Goal: Information Seeking & Learning: Find specific fact

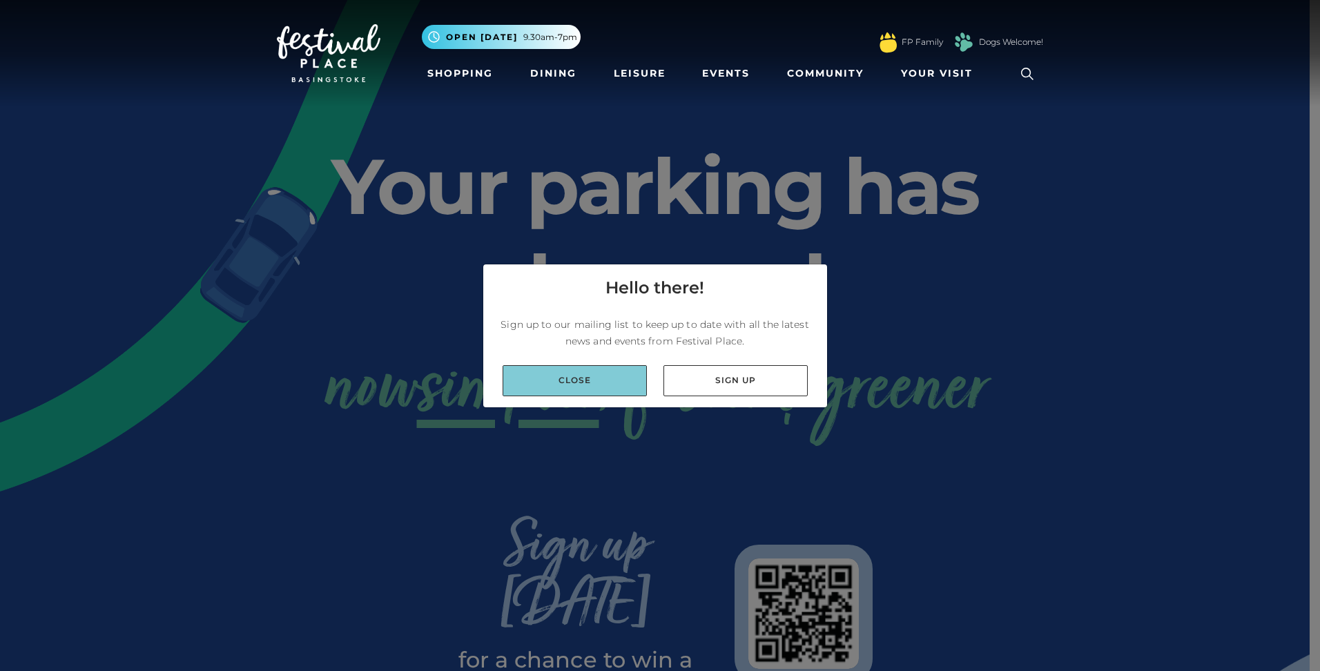
click at [579, 385] on link "Close" at bounding box center [575, 380] width 144 height 31
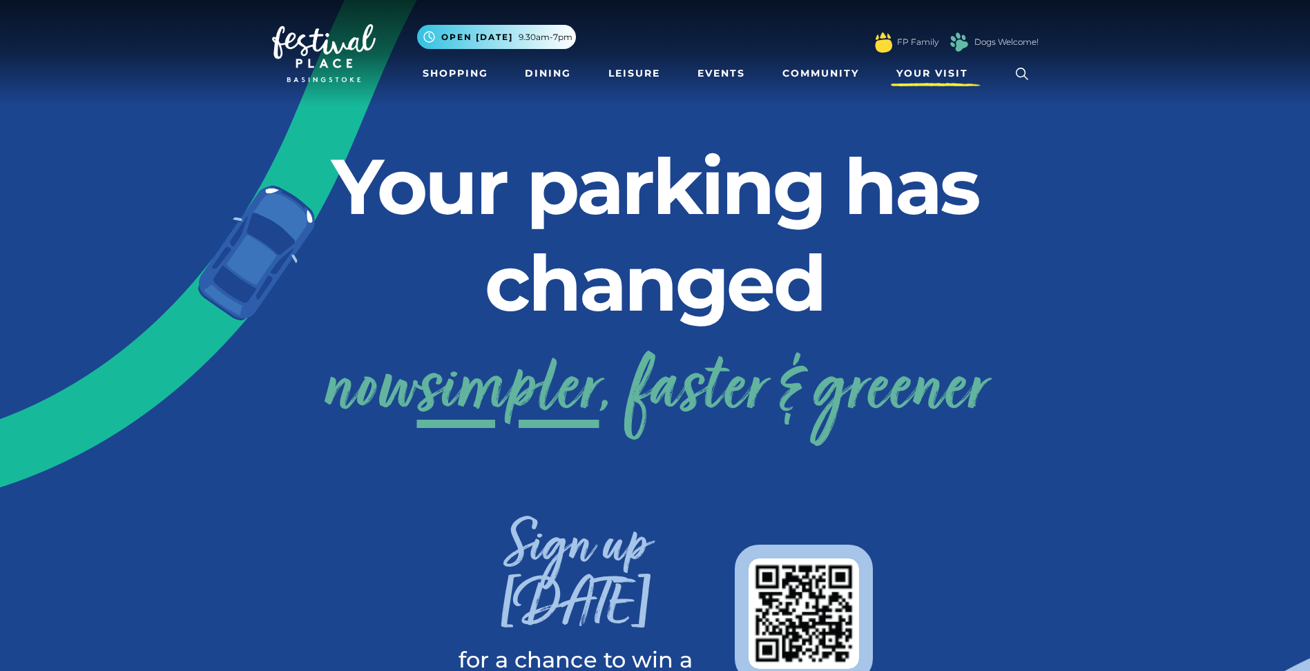
click at [922, 77] on span "Your Visit" at bounding box center [932, 73] width 72 height 14
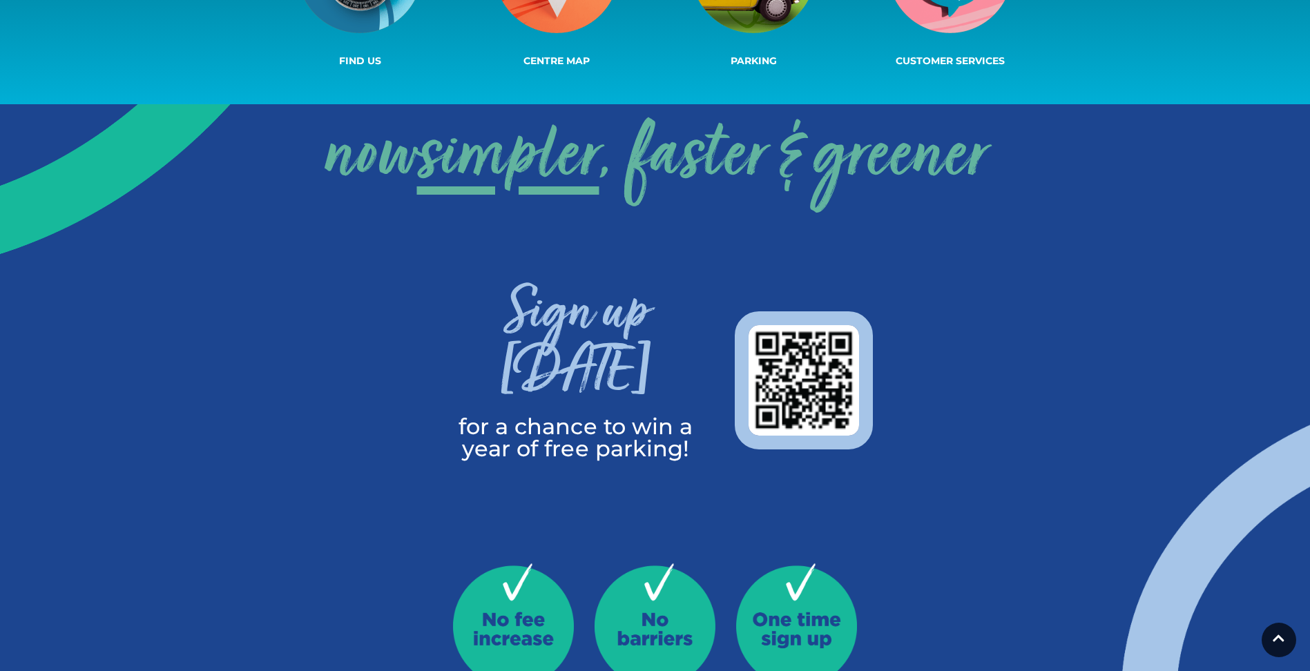
scroll to position [69, 0]
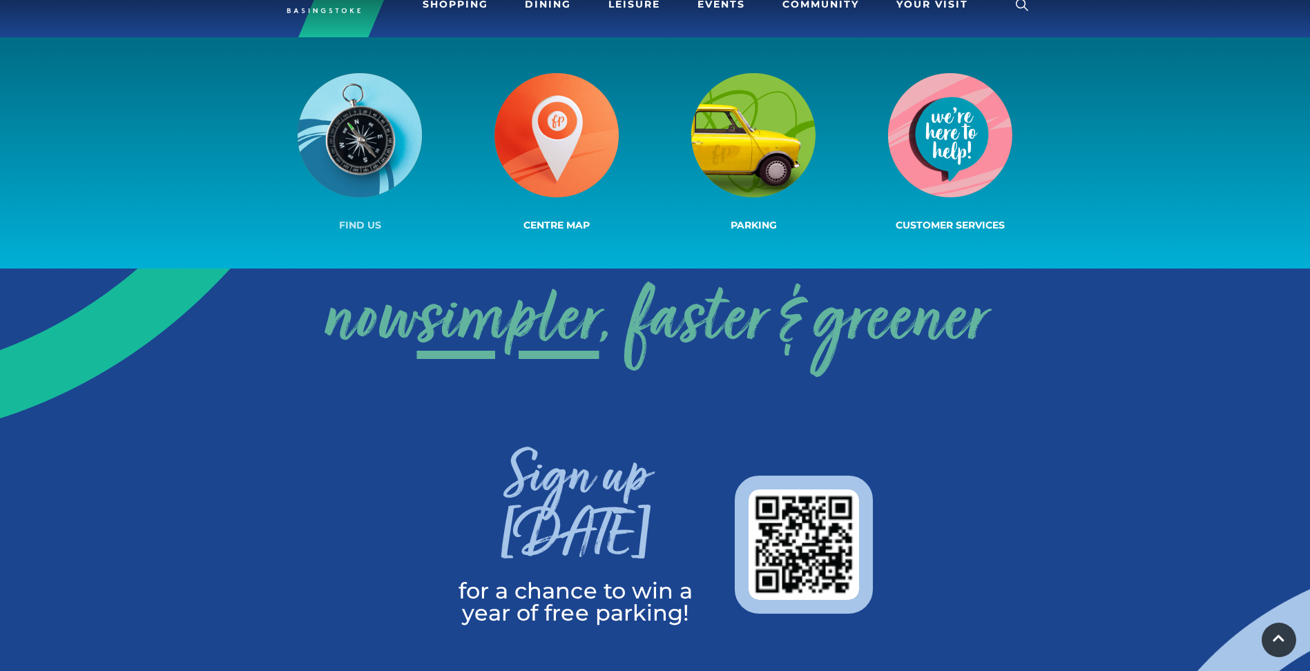
click at [365, 121] on img at bounding box center [360, 135] width 124 height 124
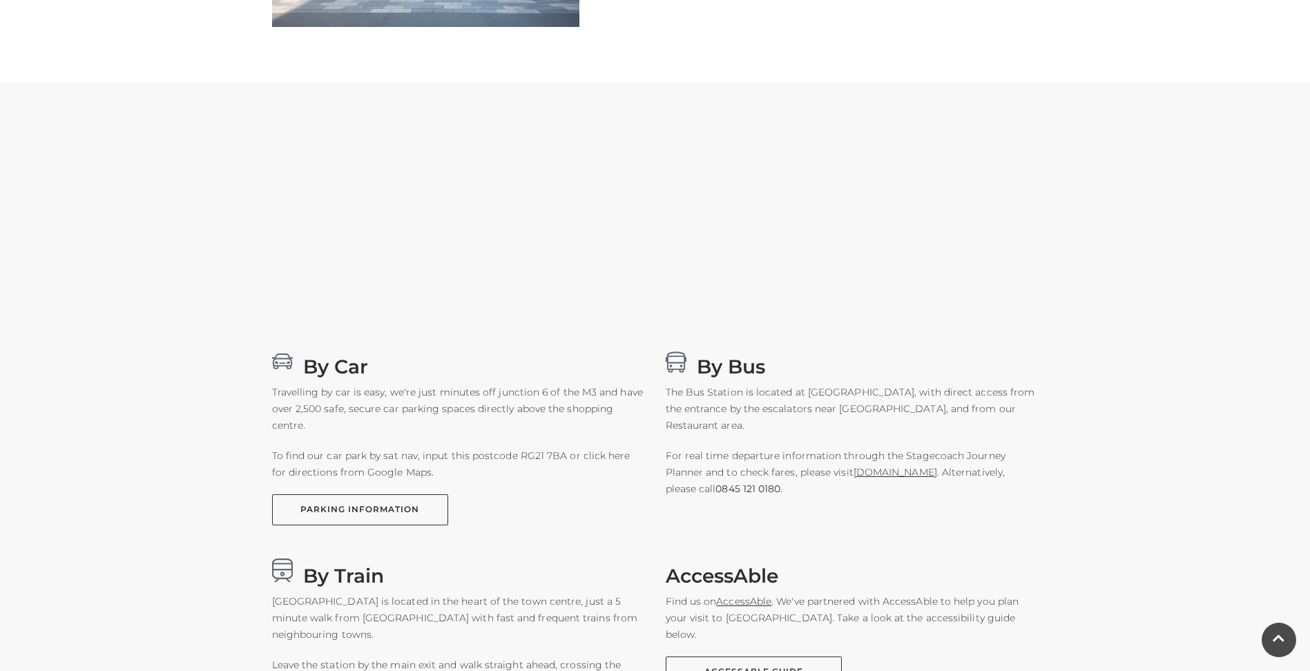
scroll to position [759, 0]
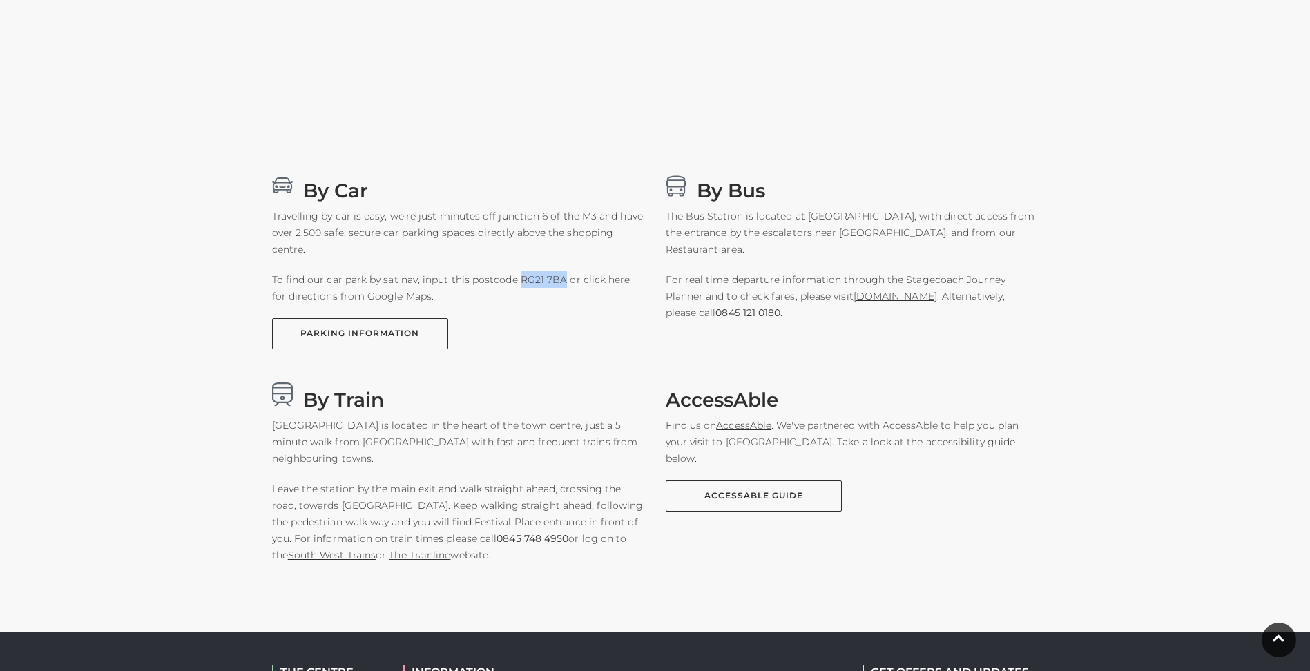
drag, startPoint x: 517, startPoint y: 279, endPoint x: 562, endPoint y: 281, distance: 44.9
click at [562, 281] on p "To find our car park by sat nav, input this postcode RG21 7BA or click here for…" at bounding box center [458, 287] width 373 height 33
drag, startPoint x: 562, startPoint y: 281, endPoint x: 547, endPoint y: 289, distance: 17.3
click at [545, 288] on p "To find our car park by sat nav, input this postcode RG21 7BA or click here for…" at bounding box center [458, 287] width 373 height 33
copy p "RG21 7BA"
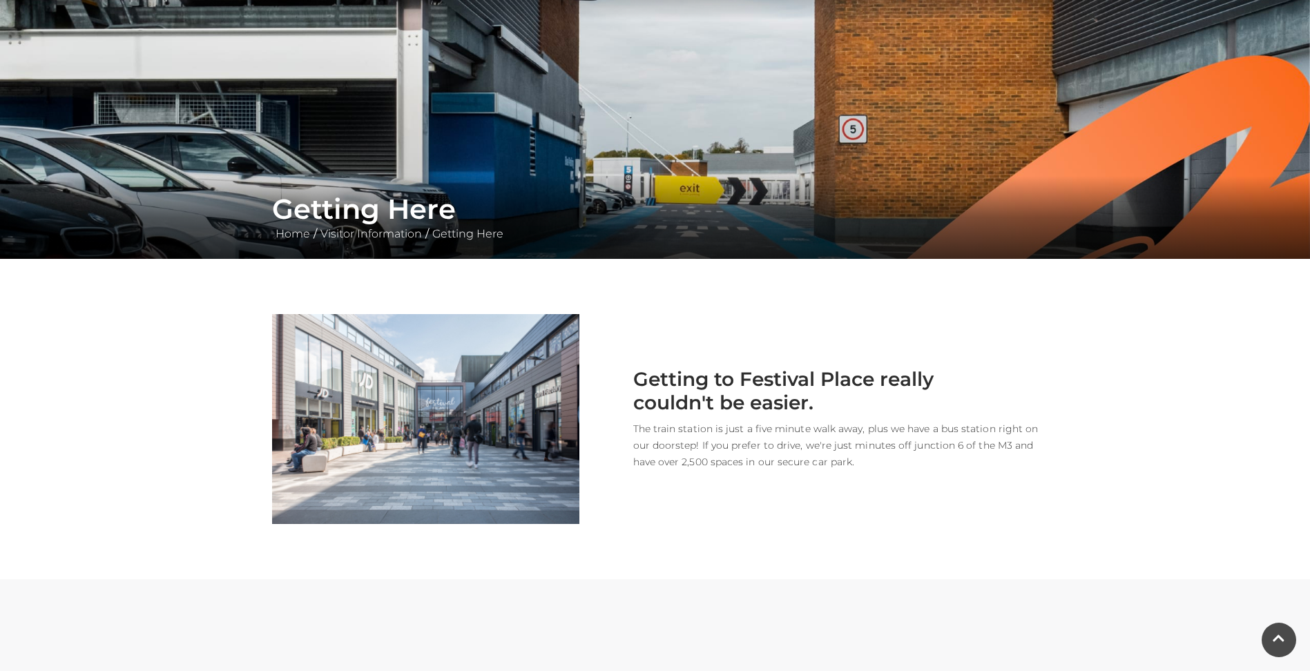
scroll to position [0, 0]
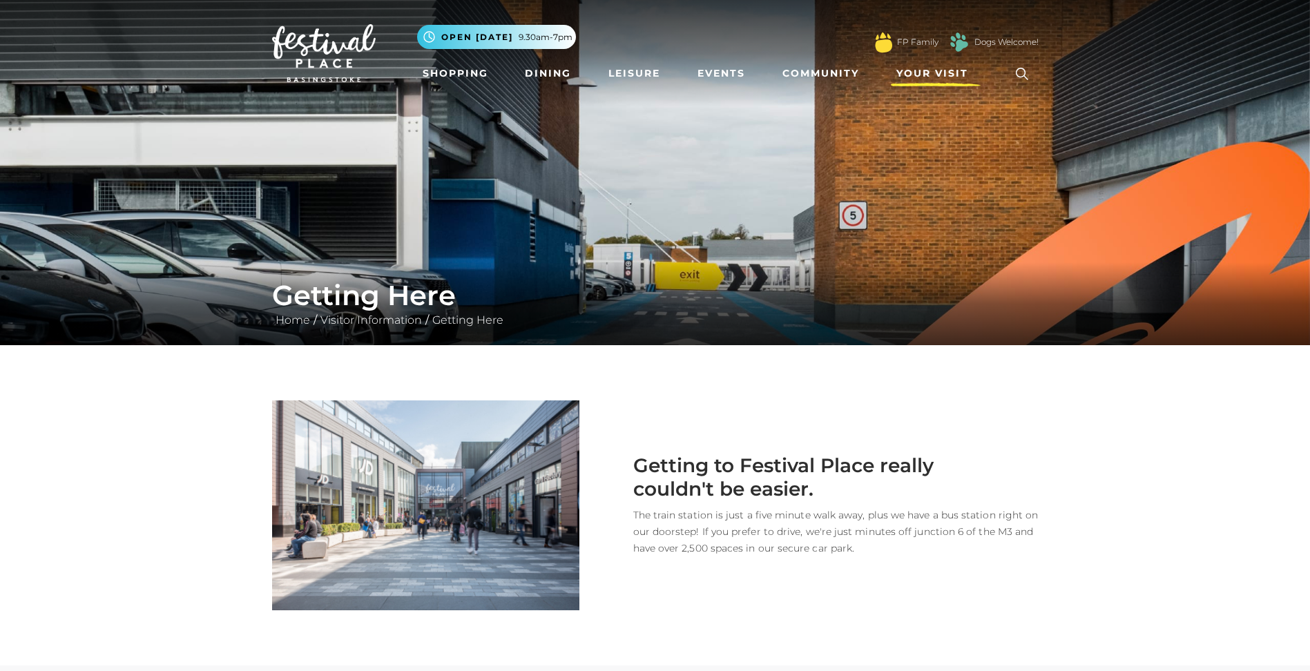
click at [920, 72] on span "Your Visit" at bounding box center [932, 73] width 72 height 14
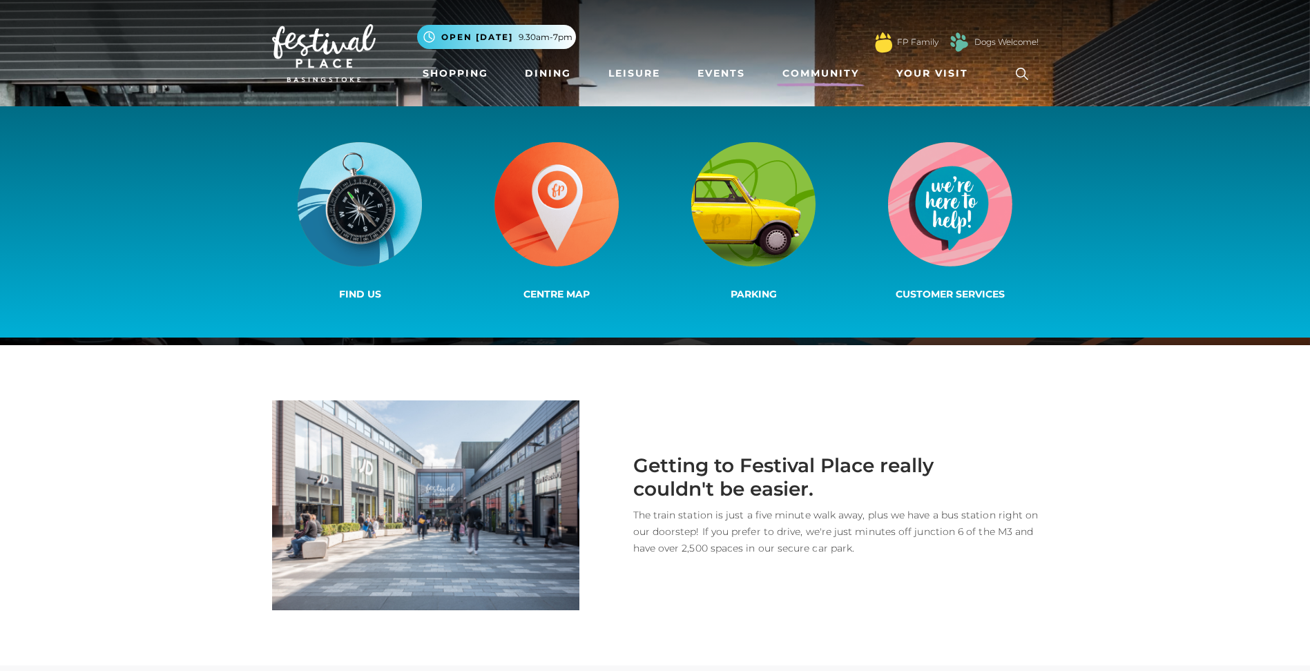
click at [836, 74] on link "Community" at bounding box center [821, 74] width 88 height 26
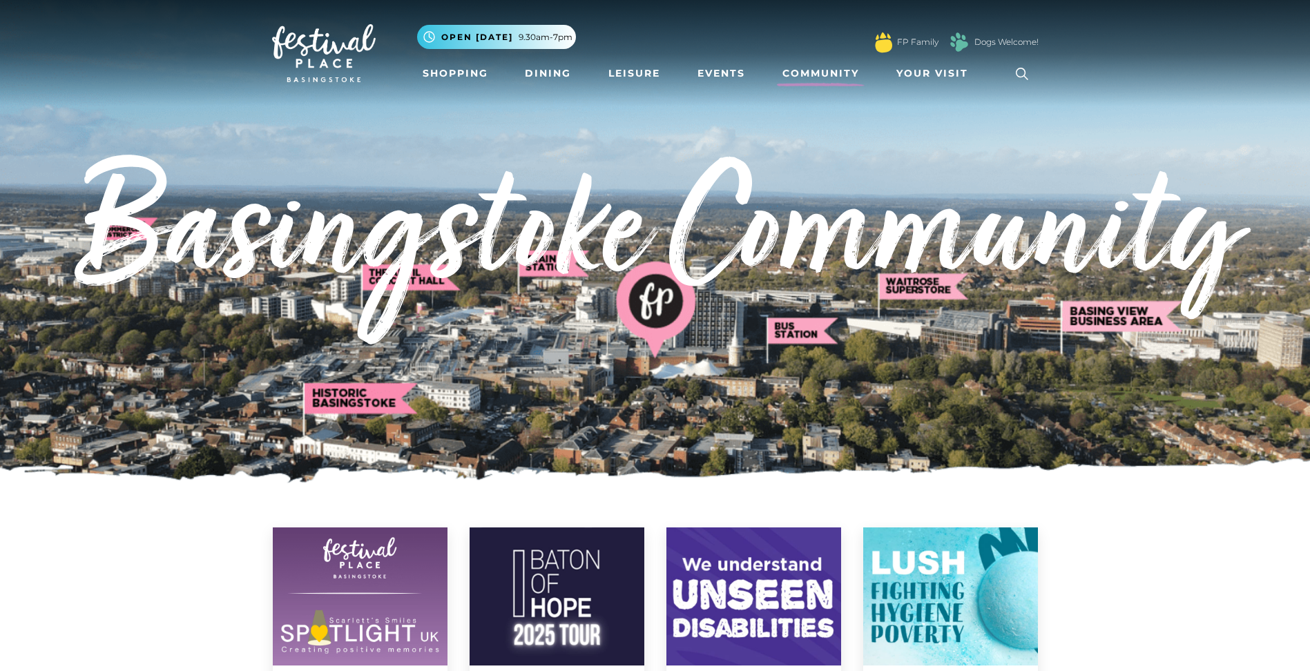
click at [894, 75] on link "Your Visit" at bounding box center [936, 74] width 90 height 26
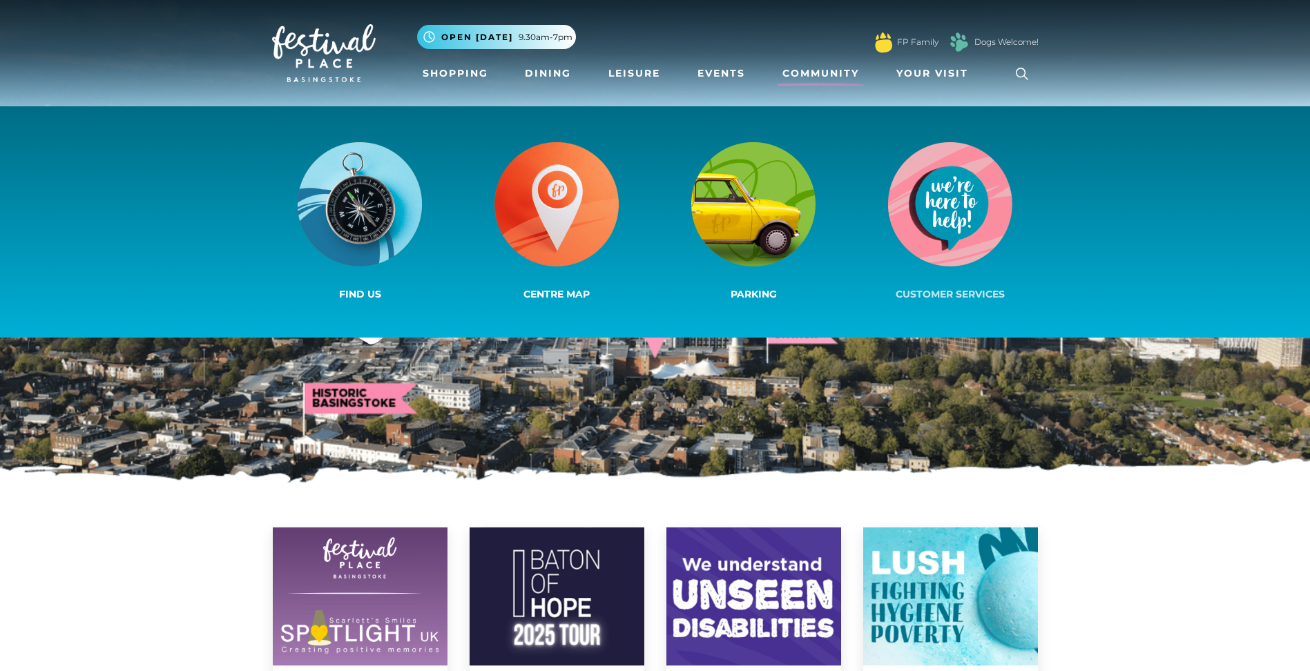
click at [941, 208] on img at bounding box center [950, 204] width 124 height 124
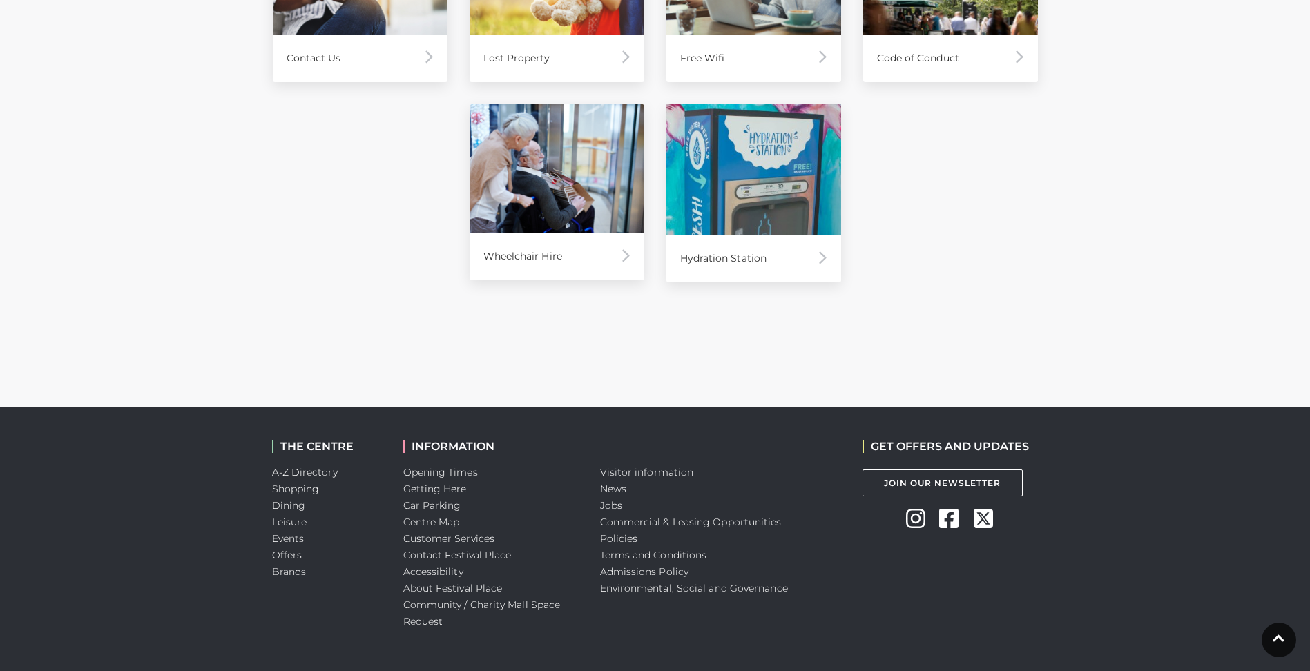
scroll to position [1059, 0]
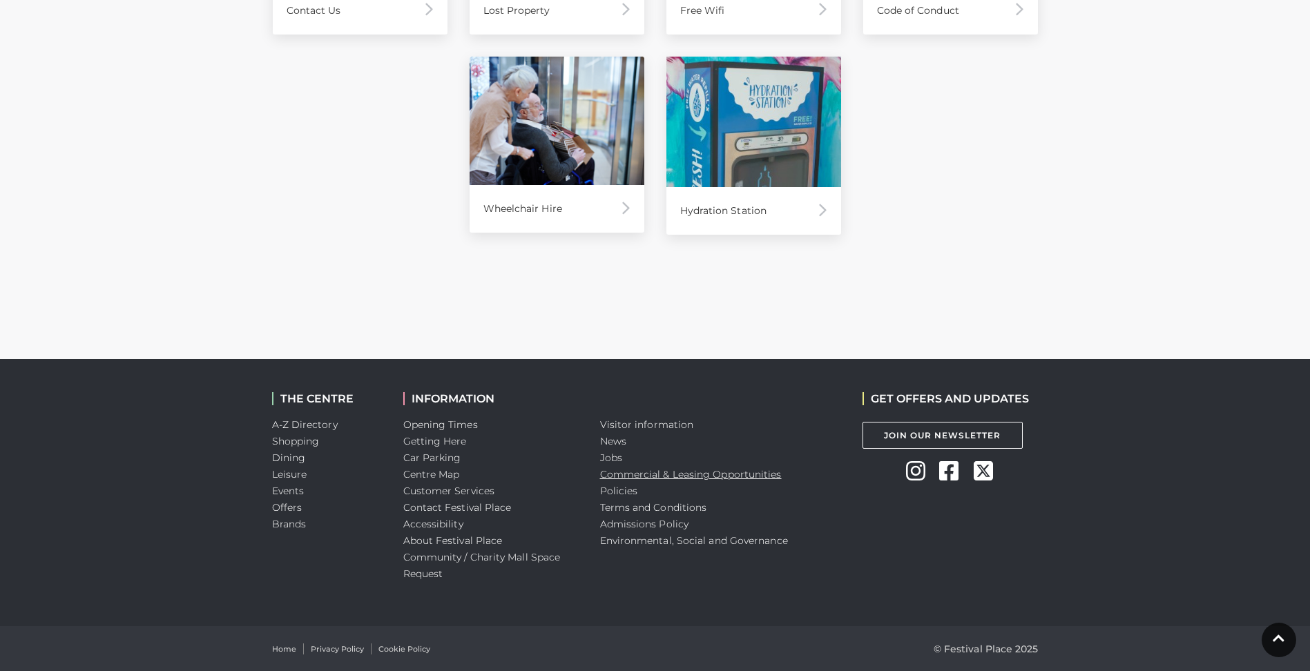
click at [766, 468] on link "Commercial & Leasing Opportunities" at bounding box center [691, 474] width 182 height 12
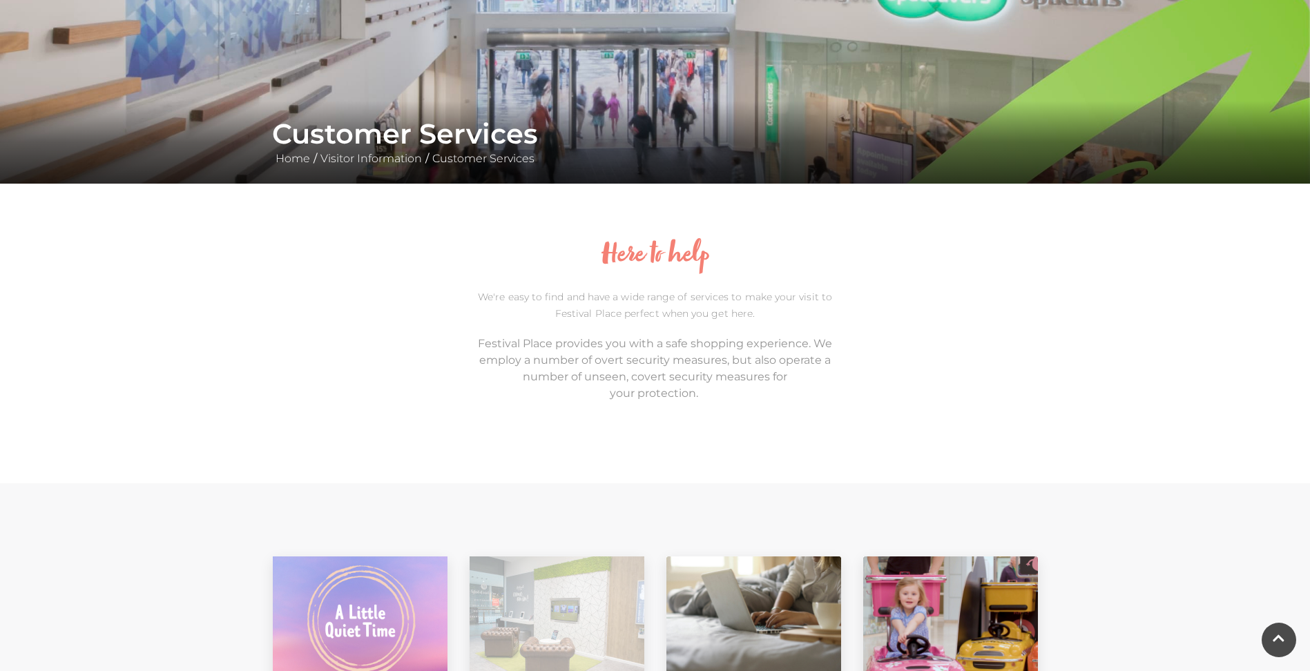
scroll to position [0, 0]
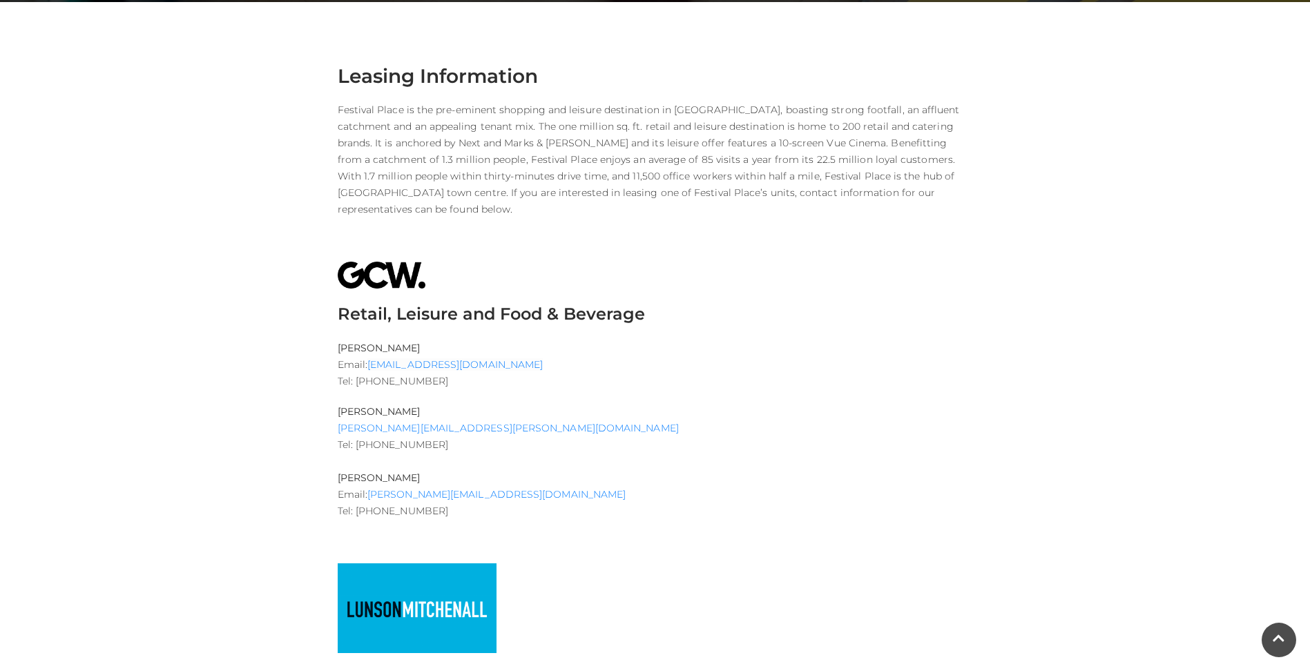
scroll to position [345, 0]
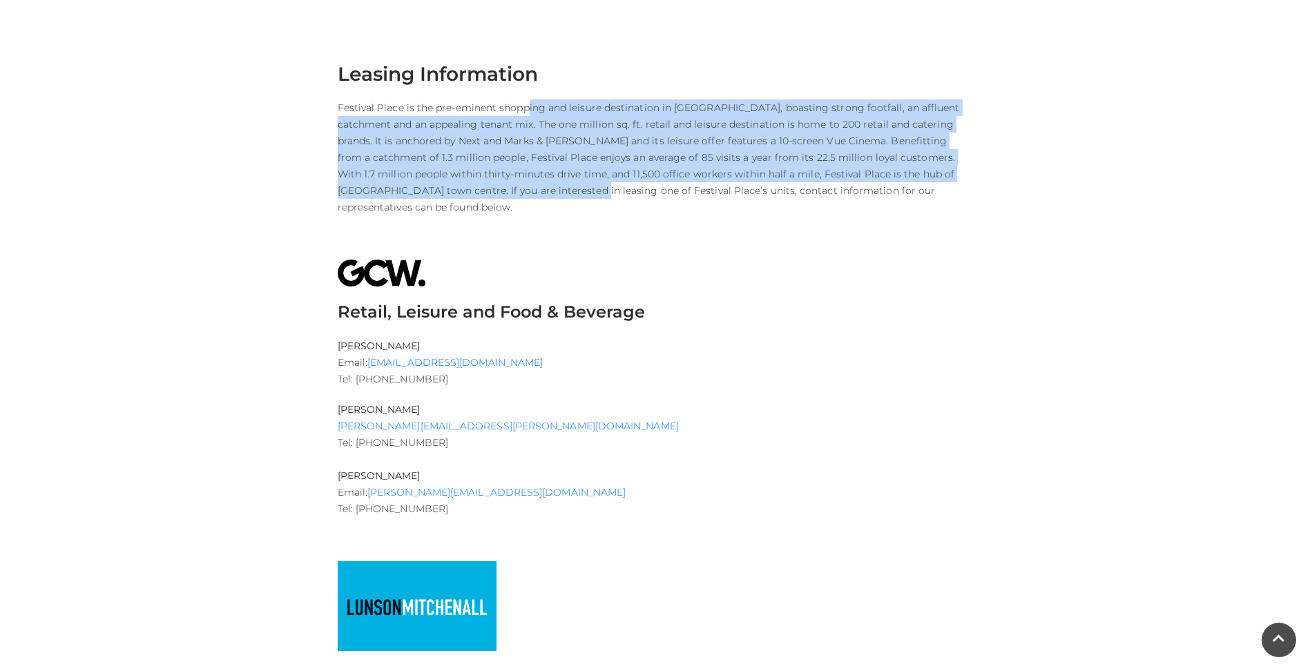
drag, startPoint x: 525, startPoint y: 110, endPoint x: 566, endPoint y: 198, distance: 96.7
click at [566, 198] on p "Festival Place is the pre-eminent shopping and leisure destination in [GEOGRAPH…" at bounding box center [655, 157] width 635 height 116
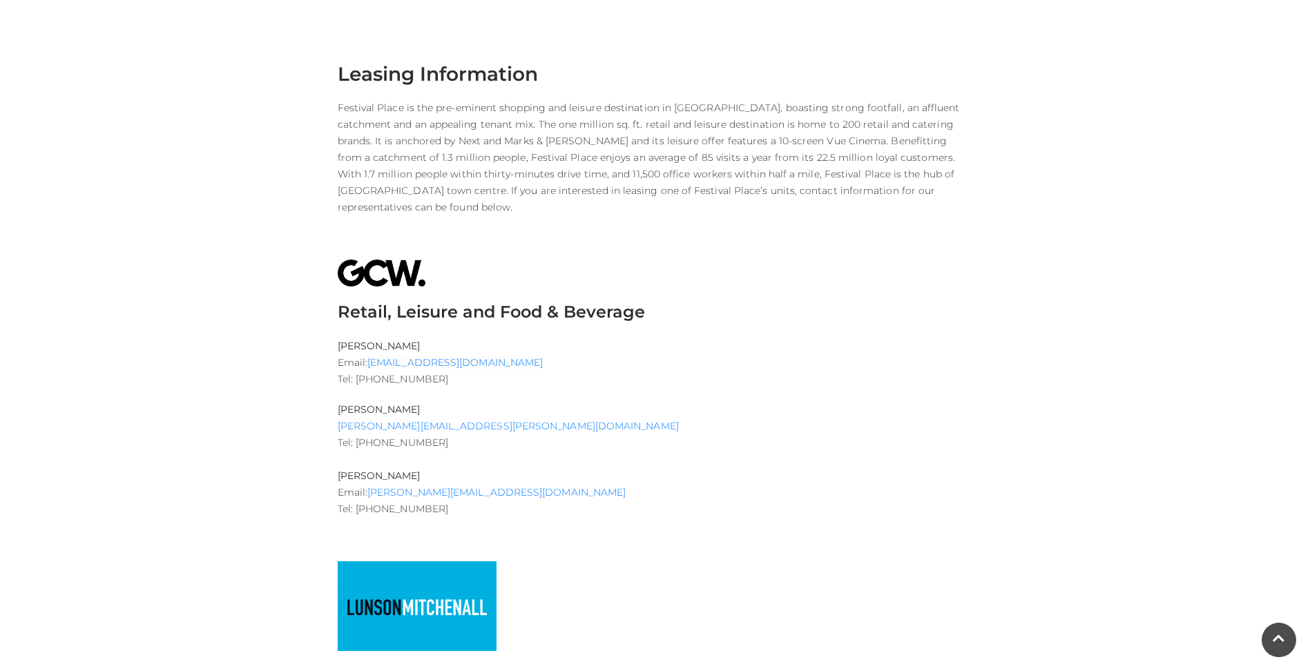
drag, startPoint x: 566, startPoint y: 198, endPoint x: 561, endPoint y: 212, distance: 14.6
click at [561, 212] on p "Festival Place is the pre-eminent shopping and leisure destination in [GEOGRAPH…" at bounding box center [655, 157] width 635 height 116
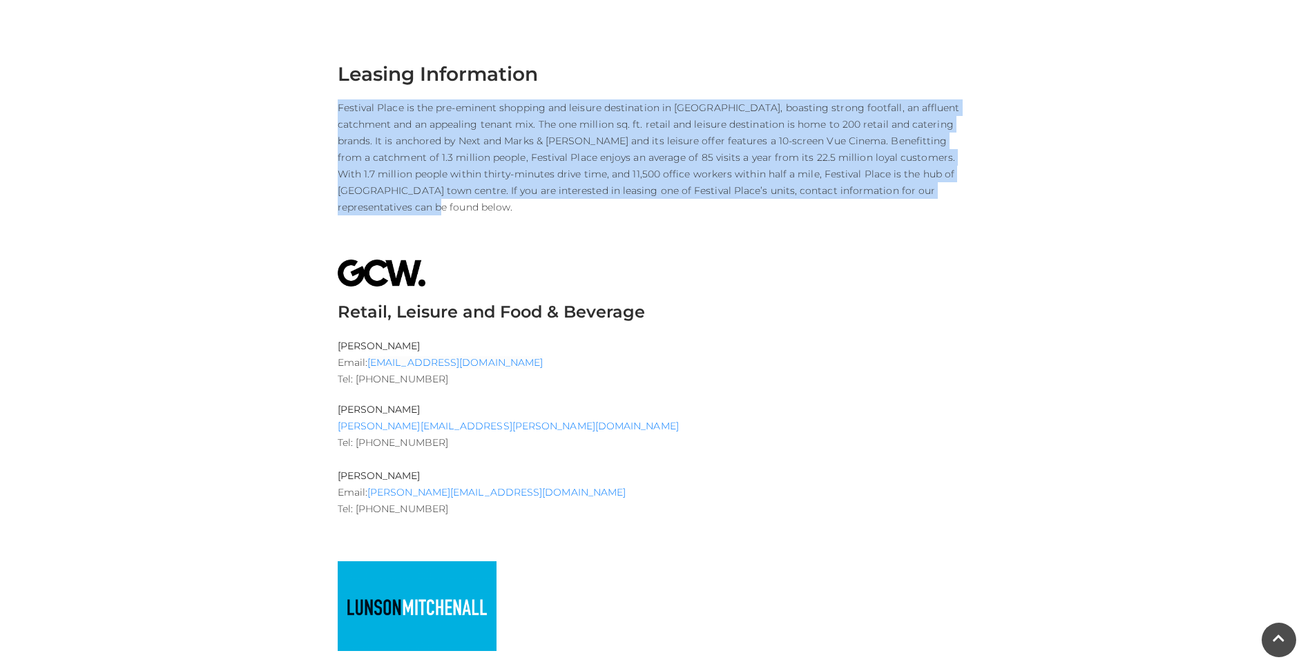
drag, startPoint x: 561, startPoint y: 211, endPoint x: 593, endPoint y: 84, distance: 131.1
click at [593, 84] on h3 "Leasing Information" at bounding box center [655, 73] width 635 height 23
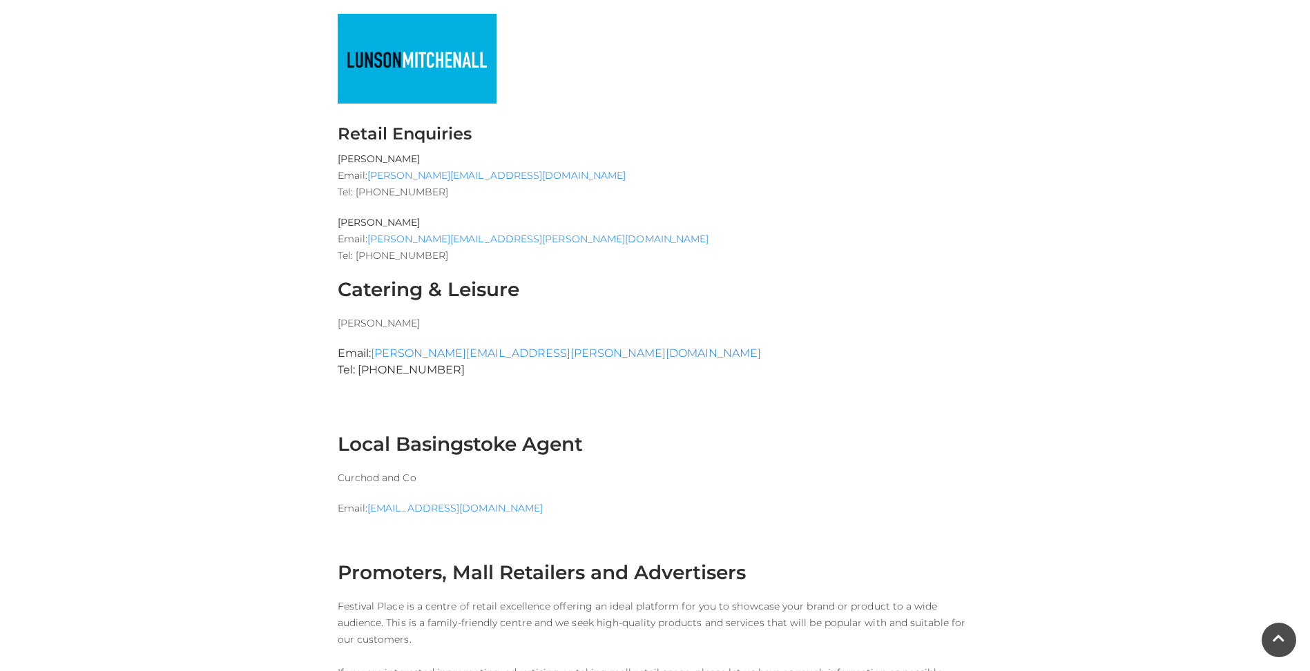
scroll to position [898, 0]
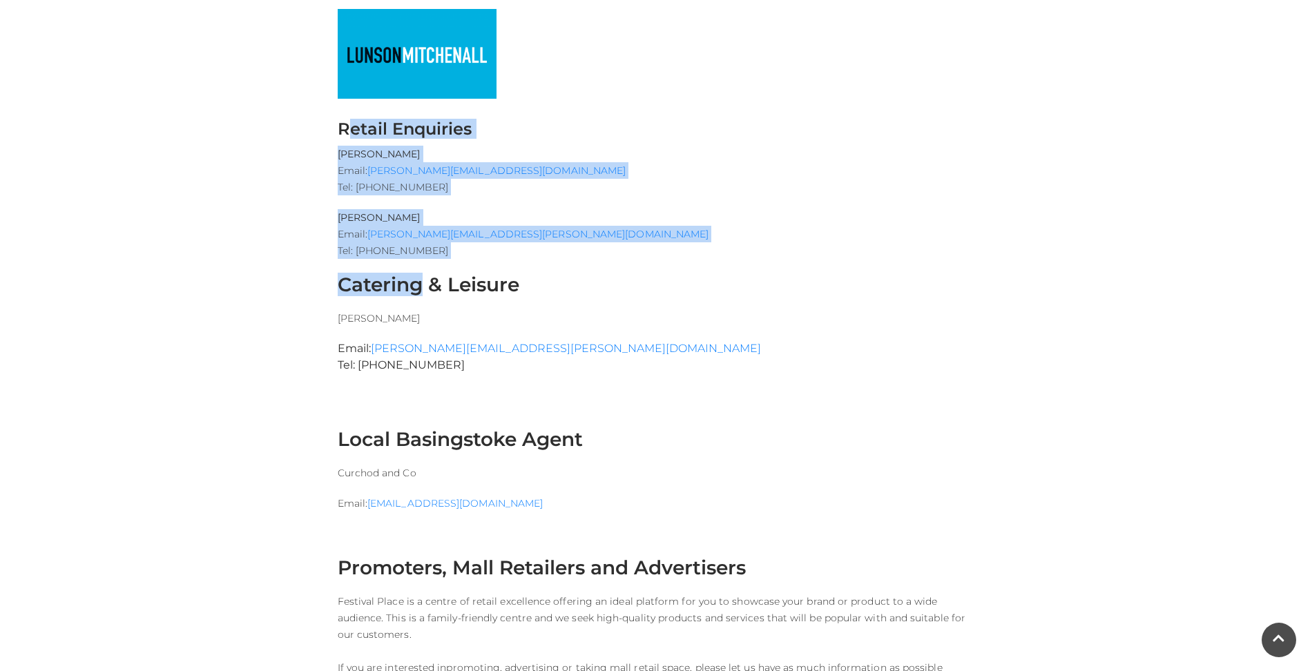
drag, startPoint x: 349, startPoint y: 135, endPoint x: 420, endPoint y: 289, distance: 169.6
click at [420, 289] on div "Leasing Information Festival Place is the pre-eminent shopping and leisure dest…" at bounding box center [655, 366] width 656 height 1712
click at [420, 289] on h3 "Catering & Leisure" at bounding box center [655, 284] width 635 height 23
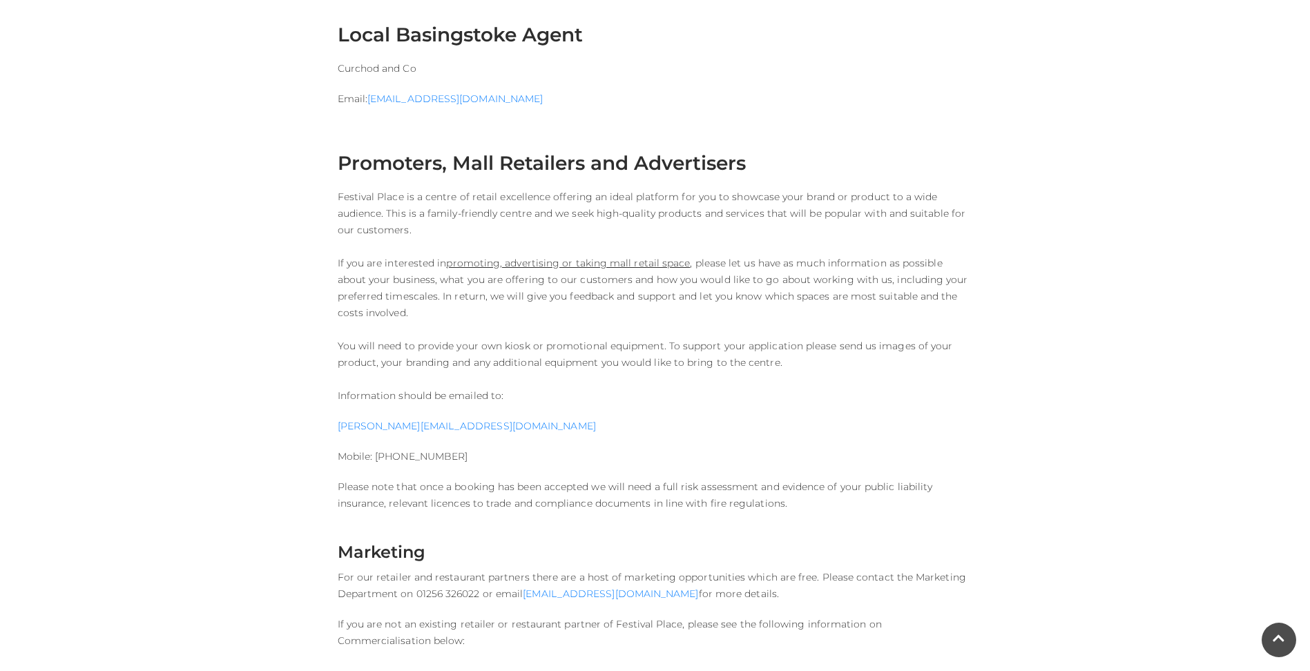
scroll to position [1312, 0]
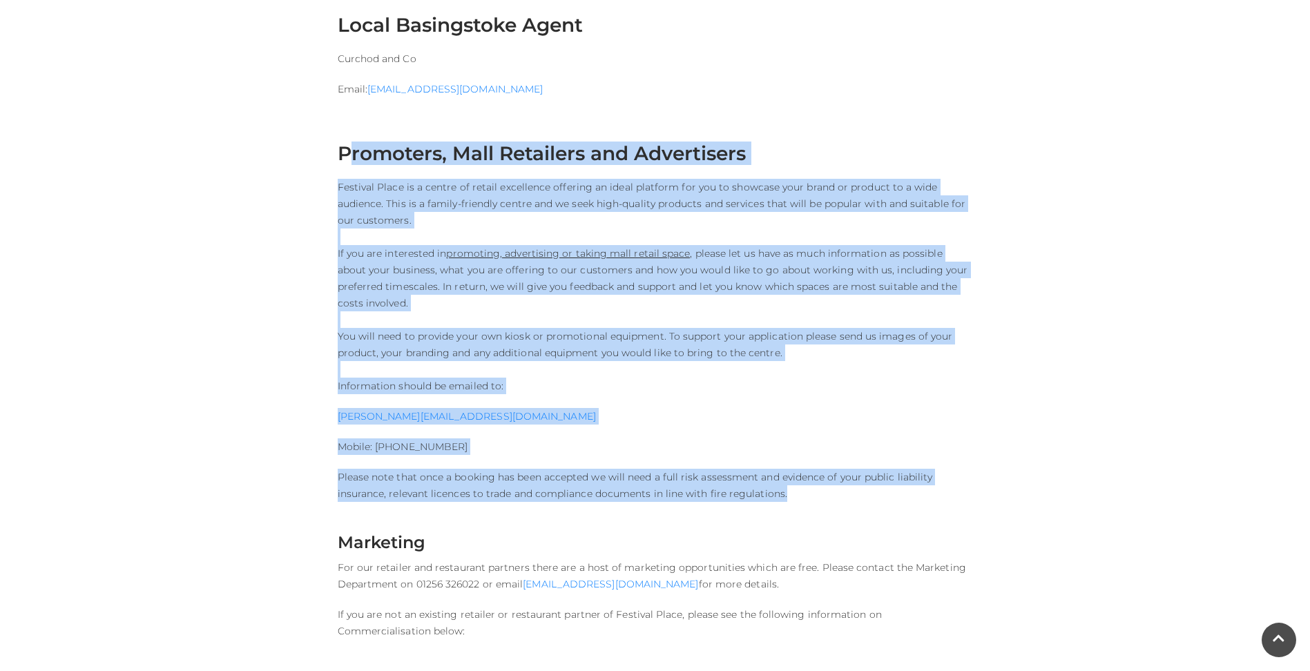
drag, startPoint x: 353, startPoint y: 156, endPoint x: 788, endPoint y: 492, distance: 548.8
click at [788, 492] on p "Please note that once a booking has been accepted we will need a full risk asse…" at bounding box center [655, 485] width 635 height 33
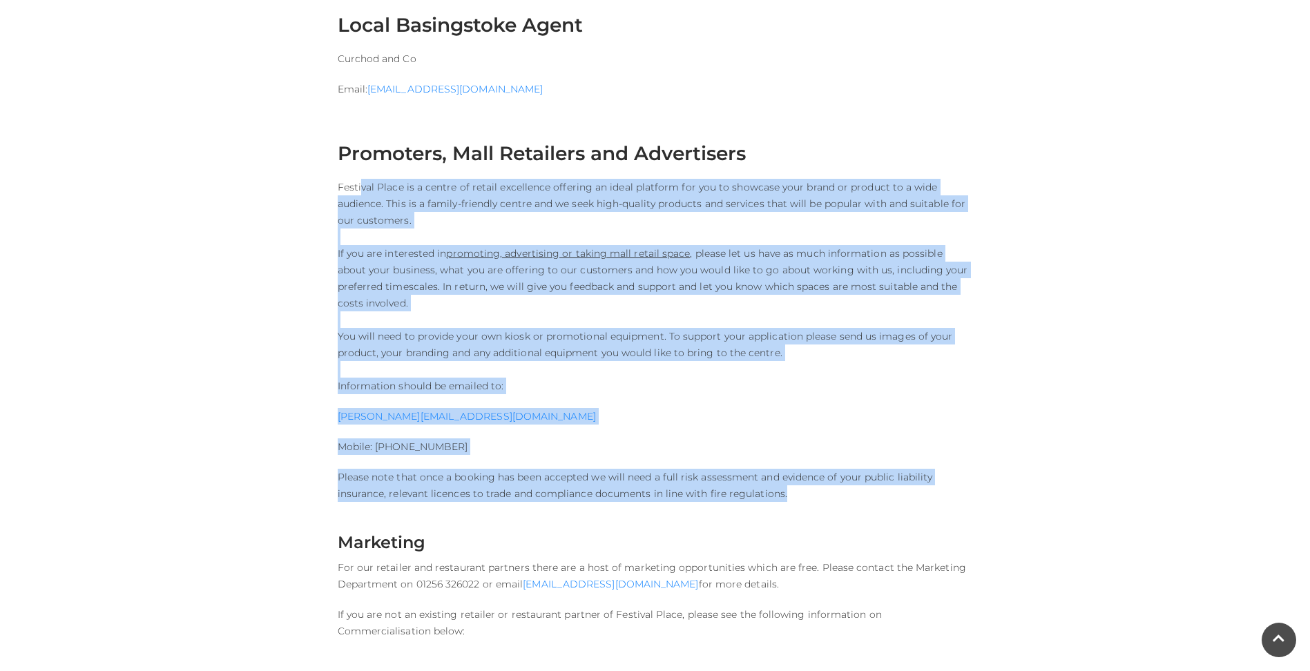
drag, startPoint x: 359, startPoint y: 194, endPoint x: 933, endPoint y: 530, distance: 664.6
click at [378, 269] on p "Festival Place is a centre of retail excellence offering an ideal platform for …" at bounding box center [655, 286] width 635 height 215
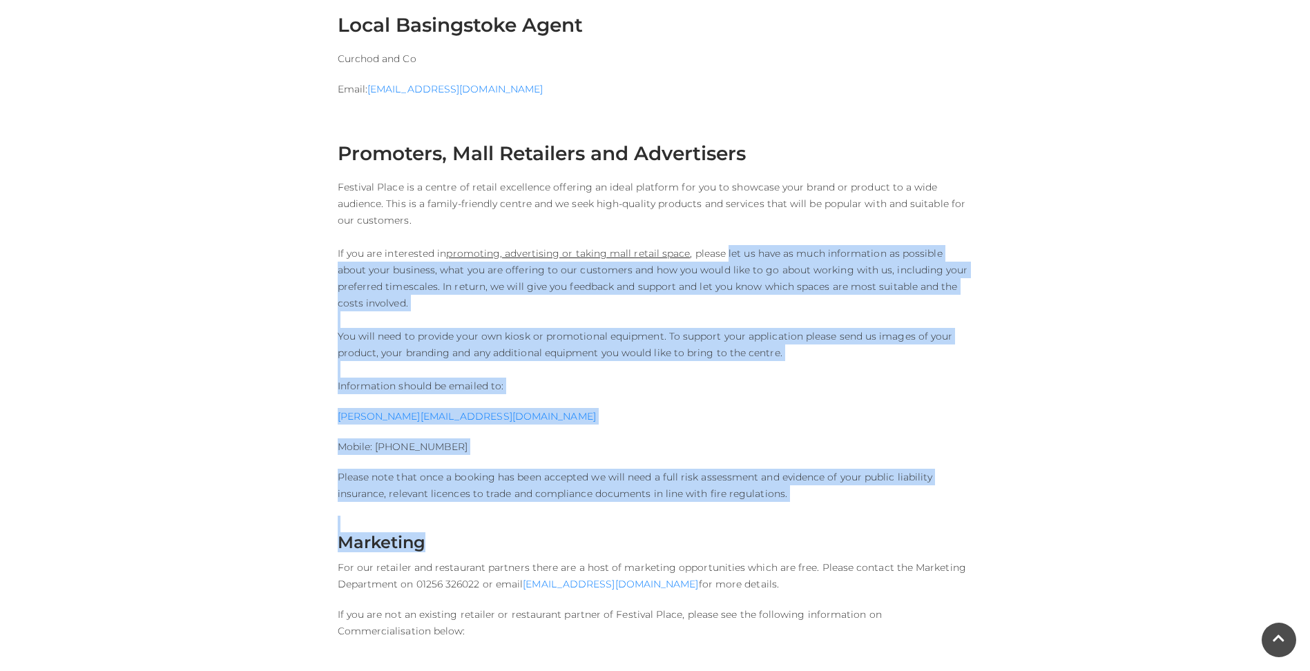
drag, startPoint x: 724, startPoint y: 260, endPoint x: 830, endPoint y: 533, distance: 293.1
drag, startPoint x: 830, startPoint y: 533, endPoint x: 750, endPoint y: 518, distance: 80.7
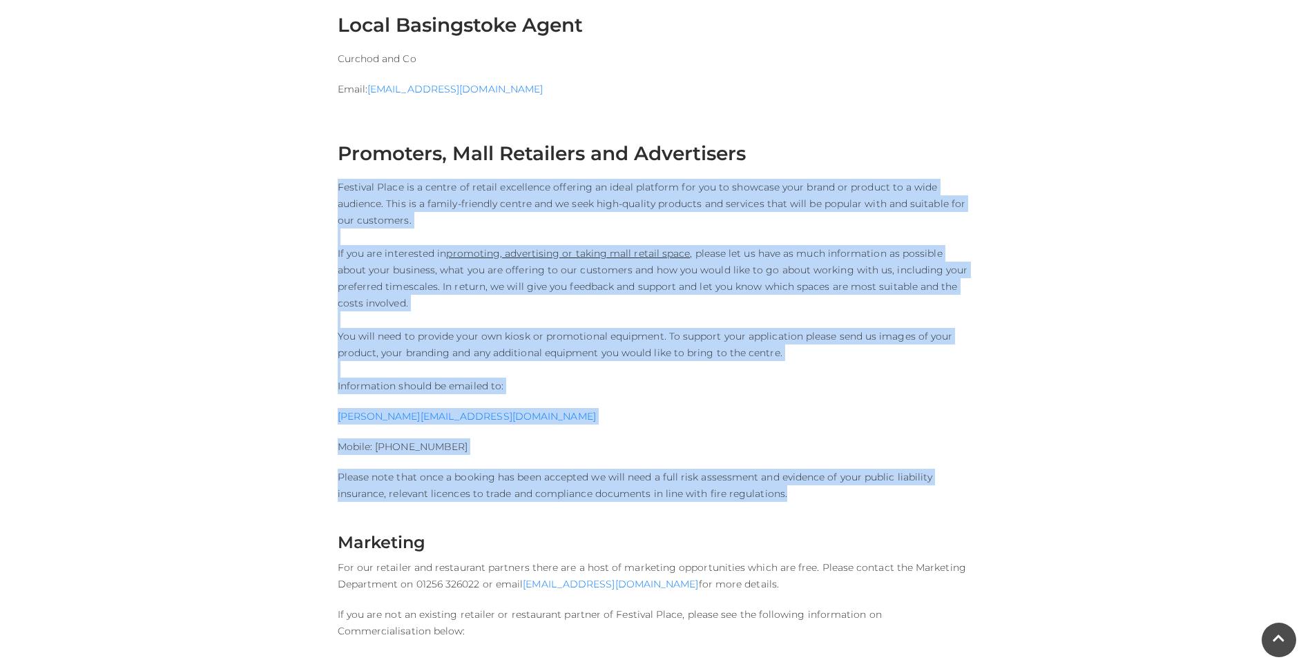
drag, startPoint x: 742, startPoint y: 518, endPoint x: 291, endPoint y: 165, distance: 572.9
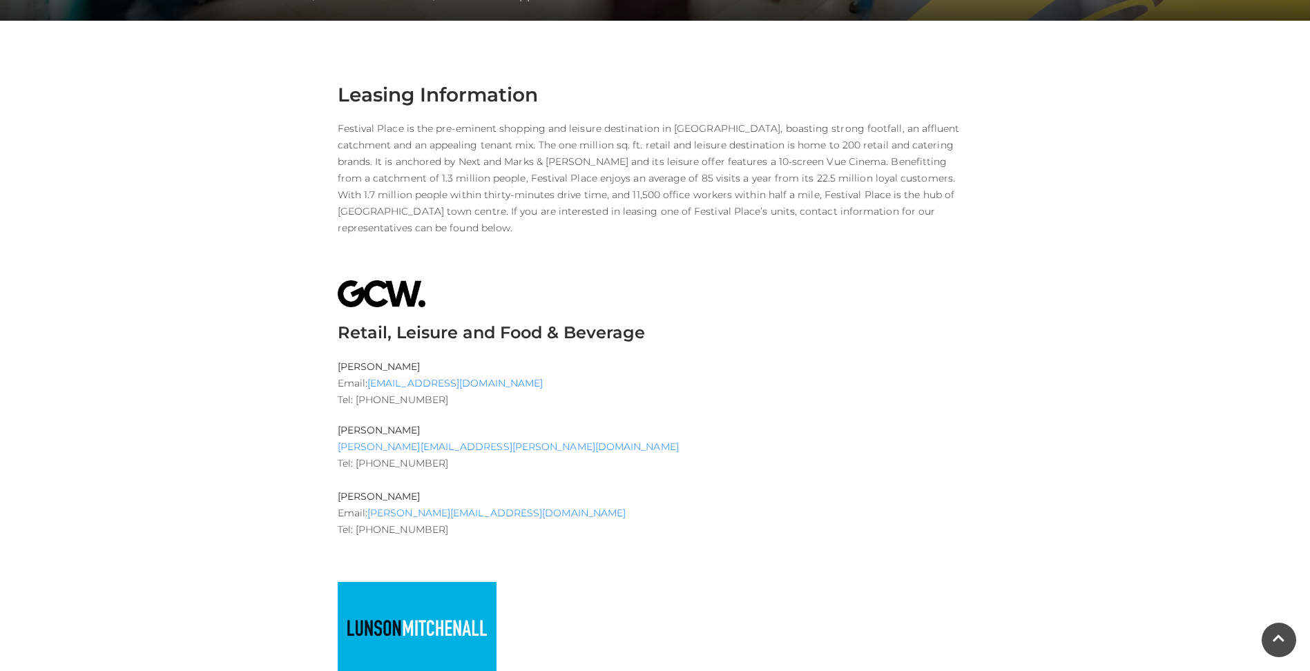
scroll to position [0, 0]
